Goal: Task Accomplishment & Management: Complete application form

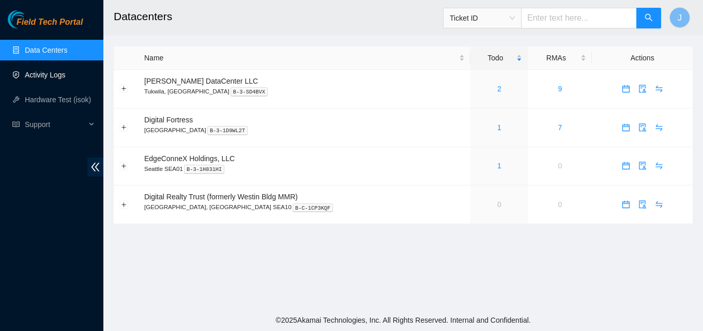
click at [45, 73] on link "Activity Logs" at bounding box center [45, 75] width 41 height 8
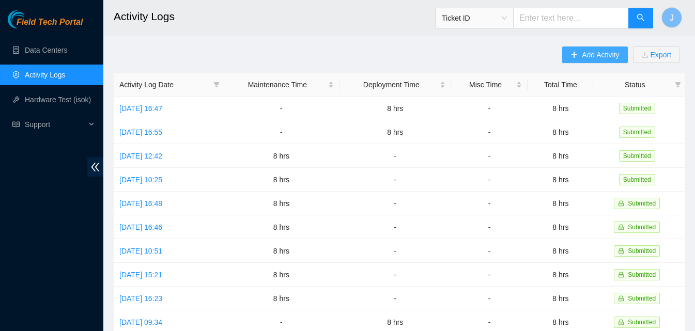
click at [595, 48] on button "Add Activity" at bounding box center [594, 54] width 65 height 17
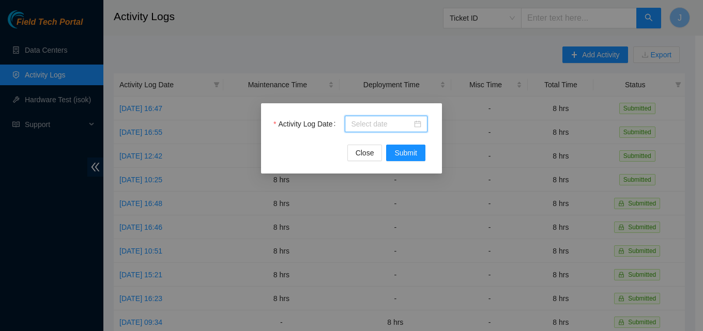
click at [399, 118] on input "Activity Log Date" at bounding box center [381, 123] width 61 height 11
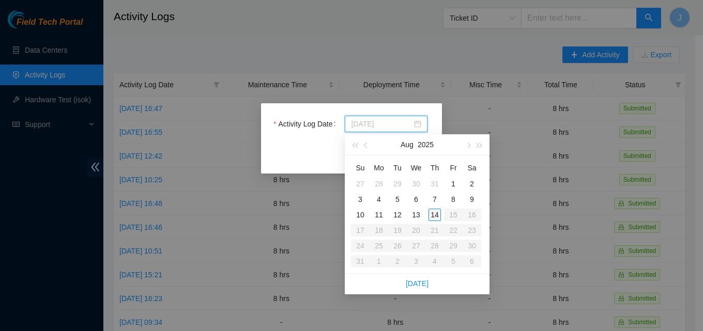
type input "[DATE]"
click at [437, 213] on div "14" at bounding box center [434, 215] width 12 height 12
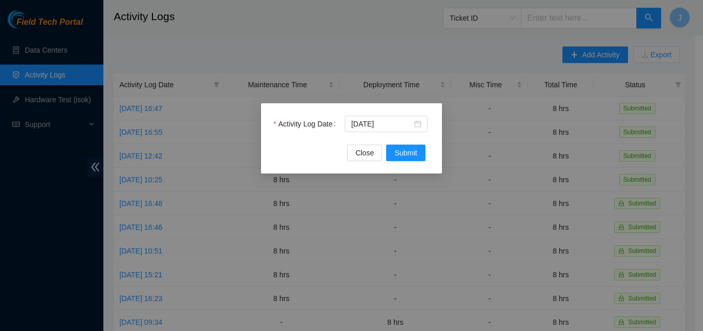
click at [412, 144] on div "Activity Log Date [DATE]" at bounding box center [351, 130] width 156 height 29
click at [414, 153] on span "Submit" at bounding box center [405, 152] width 23 height 11
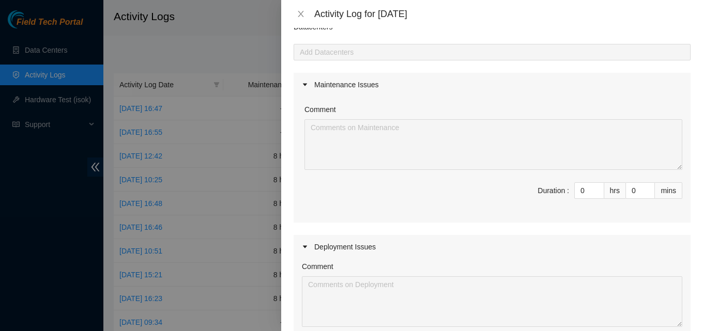
scroll to position [103, 0]
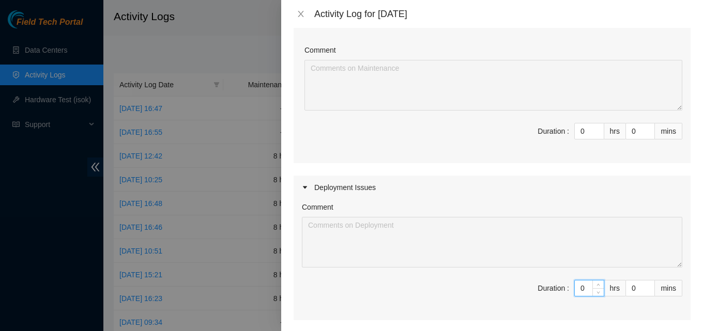
click at [583, 289] on input "0" at bounding box center [589, 288] width 29 height 15
type input "8"
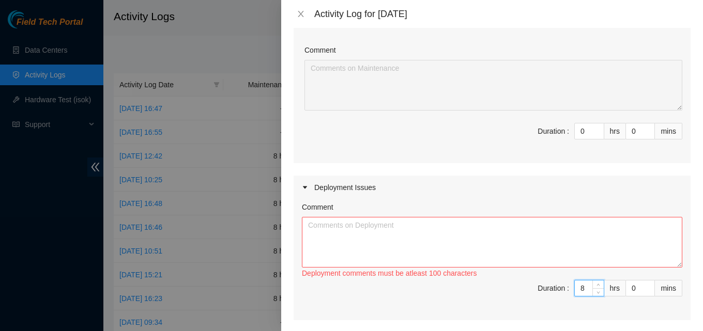
type input "8"
click at [514, 238] on textarea "Comment" at bounding box center [492, 242] width 380 height 51
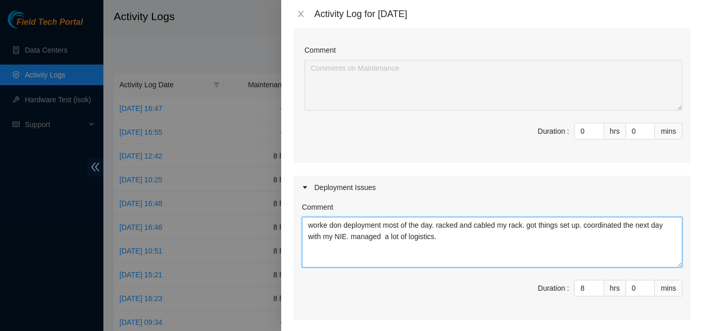
click at [330, 226] on textarea "worke don deployment most of the day. racked and cabled my rack. got things set…" at bounding box center [492, 242] width 380 height 51
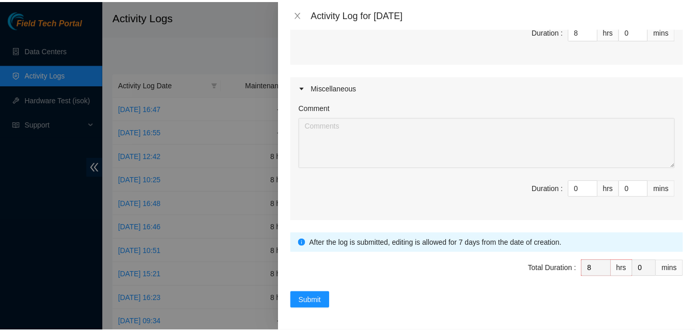
scroll to position [362, 0]
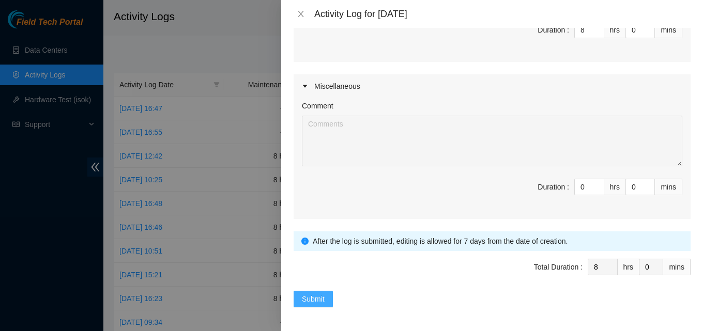
type textarea "worked on deployment most of the day. racked and cabled my rack. got things set…"
click at [332, 301] on button "Submit" at bounding box center [312, 299] width 39 height 17
type input "0"
